Goal: Task Accomplishment & Management: Use online tool/utility

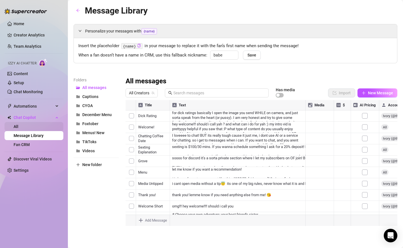
click at [18, 124] on link "All" at bounding box center [16, 126] width 5 height 5
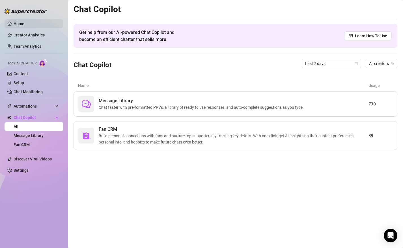
click at [20, 22] on link "Home" at bounding box center [19, 23] width 11 height 5
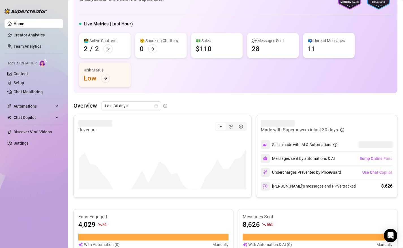
scroll to position [26, 0]
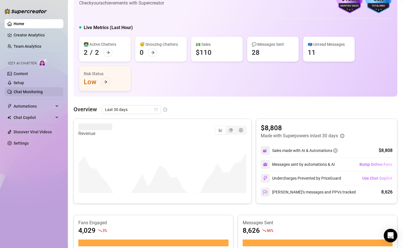
click at [37, 92] on link "Chat Monitoring" at bounding box center [28, 92] width 29 height 5
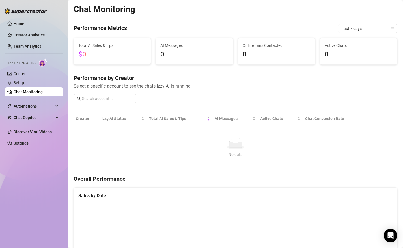
click at [149, 26] on div "Performance Metrics Last 7 days" at bounding box center [236, 28] width 324 height 9
click at [45, 117] on span "Chat Copilot" at bounding box center [34, 117] width 40 height 9
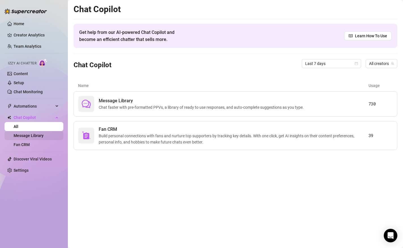
click at [38, 138] on link "Message Library" at bounding box center [29, 136] width 30 height 5
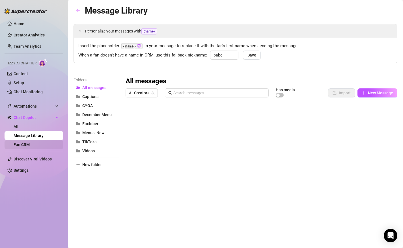
click at [25, 143] on link "Fan CRM" at bounding box center [22, 145] width 16 height 5
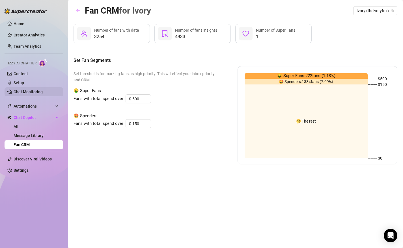
click at [30, 92] on link "Chat Monitoring" at bounding box center [28, 92] width 29 height 5
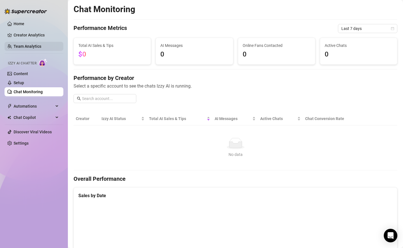
click at [32, 46] on link "Team Analytics" at bounding box center [28, 46] width 28 height 5
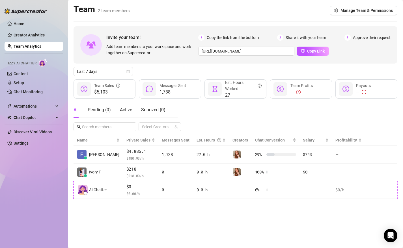
click at [168, 91] on span "1,738" at bounding box center [173, 92] width 27 height 7
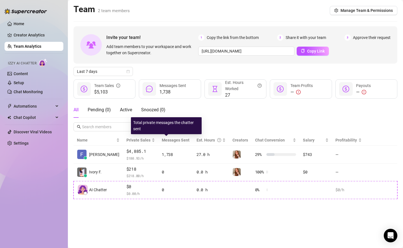
click at [162, 140] on span "Messages Sent" at bounding box center [176, 140] width 28 height 5
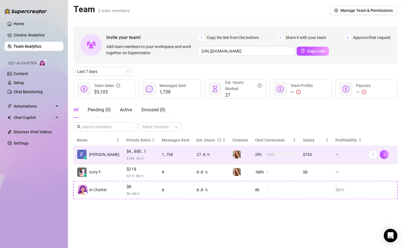
click at [162, 154] on div "1,738" at bounding box center [176, 155] width 28 height 6
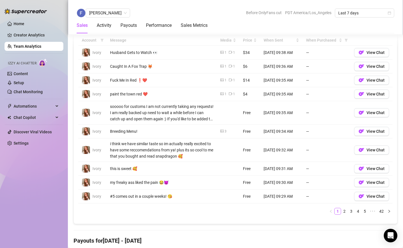
scroll to position [422, 0]
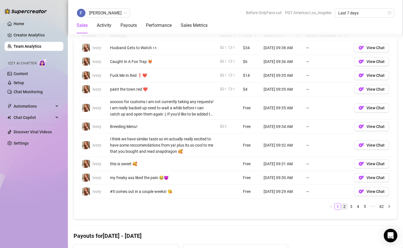
click at [346, 208] on link "2" at bounding box center [344, 207] width 6 height 6
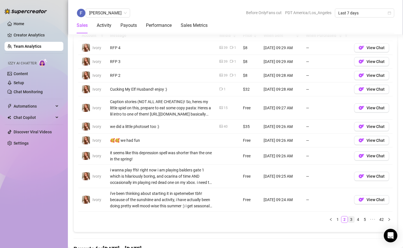
click at [350, 219] on link "3" at bounding box center [351, 220] width 6 height 6
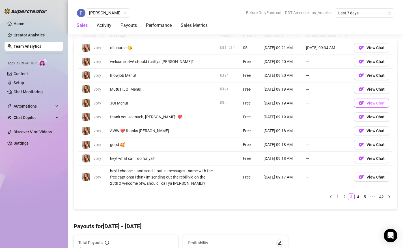
click at [368, 104] on span "View Chat" at bounding box center [376, 103] width 18 height 5
click at [25, 114] on span "Chat Copilot" at bounding box center [34, 117] width 40 height 9
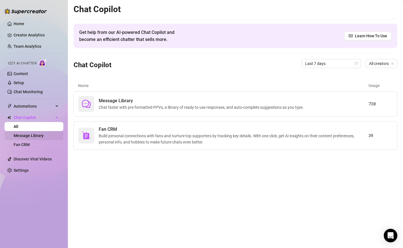
click at [32, 138] on link "Message Library" at bounding box center [29, 136] width 30 height 5
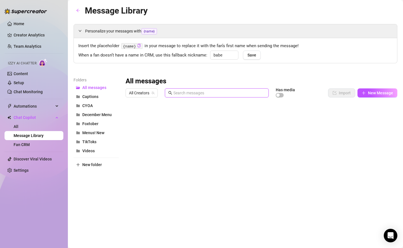
click at [188, 92] on input "text" at bounding box center [219, 93] width 92 height 6
type input "joi menu"
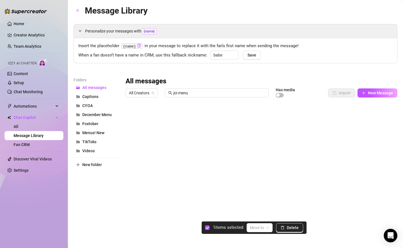
click at [131, 115] on div at bounding box center [262, 163] width 272 height 126
click at [130, 137] on div at bounding box center [262, 163] width 272 height 126
click at [296, 228] on span "Delete" at bounding box center [293, 228] width 12 height 5
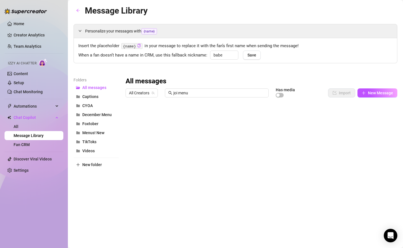
click at [201, 137] on div at bounding box center [262, 163] width 272 height 126
click at [131, 137] on div at bounding box center [262, 163] width 272 height 126
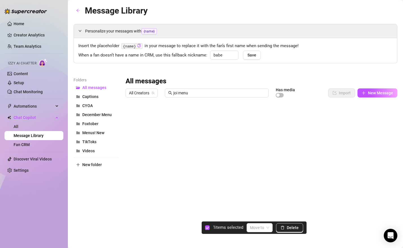
click at [132, 139] on div at bounding box center [262, 163] width 272 height 126
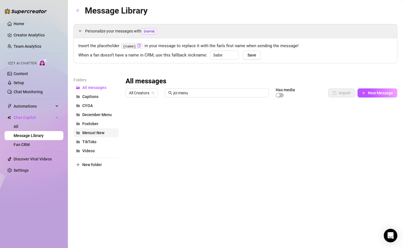
click at [103, 132] on span "Menus! New" at bounding box center [93, 133] width 22 height 5
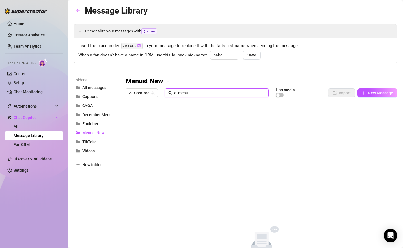
click at [177, 94] on input "joi menu" at bounding box center [219, 93] width 92 height 6
click at [191, 79] on div "Menus! New" at bounding box center [262, 81] width 272 height 9
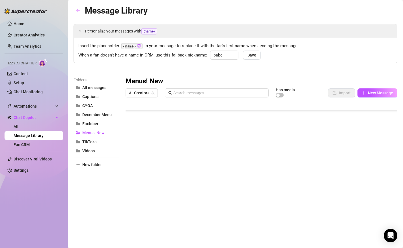
scroll to position [158, 0]
click at [160, 161] on div at bounding box center [262, 163] width 272 height 126
click at [102, 206] on div "Folders All messages Captions CYOA December Menu Foxtober Menus! New TikToks Vi…" at bounding box center [96, 151] width 45 height 149
